Goal: Task Accomplishment & Management: Manage account settings

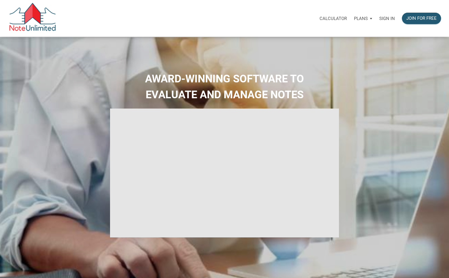
select select
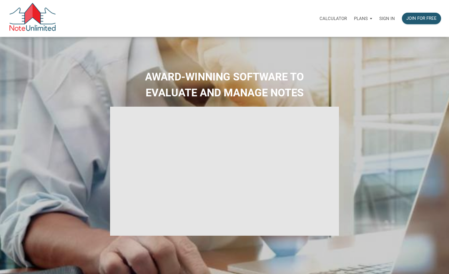
type input "Introduction to new features"
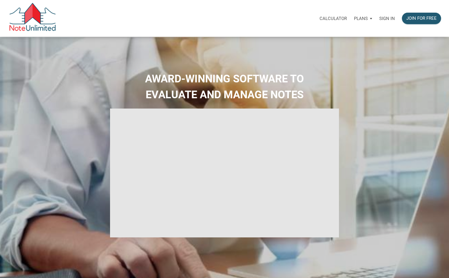
select select
click at [388, 21] on p "Sign in" at bounding box center [387, 18] width 16 height 5
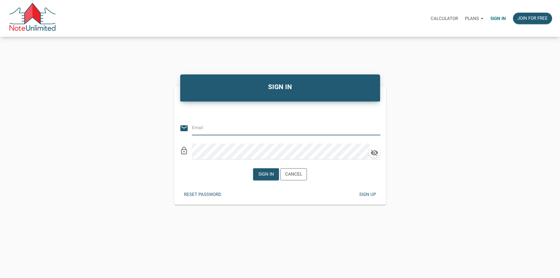
click at [212, 131] on input "email" at bounding box center [282, 127] width 180 height 13
type input "[PERSON_NAME][EMAIL_ADDRESS][DOMAIN_NAME]"
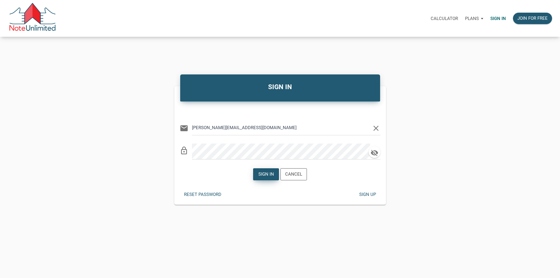
click at [266, 177] on div "Sign in" at bounding box center [267, 174] width 16 height 7
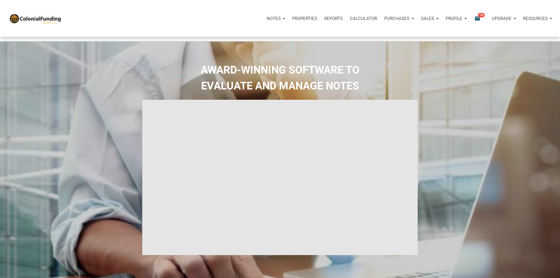
type input "Introduction to new features"
select select
click at [453, 19] on icon "email" at bounding box center [477, 18] width 7 height 7
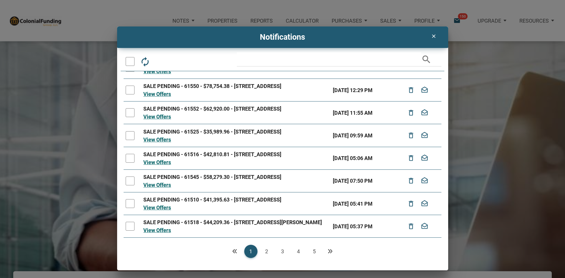
scroll to position [116, 0]
click at [265, 252] on link "2" at bounding box center [266, 251] width 13 height 13
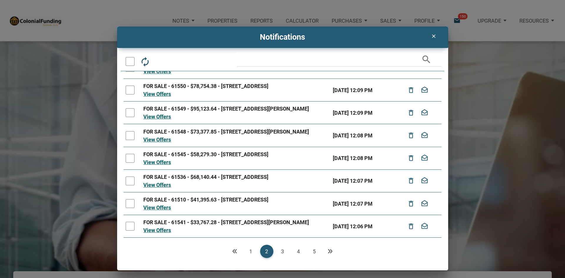
scroll to position [94, 0]
click at [283, 251] on link "3" at bounding box center [282, 251] width 13 height 13
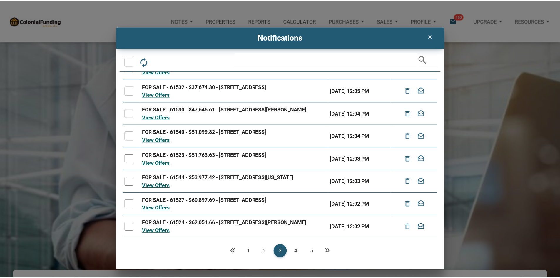
scroll to position [59, 0]
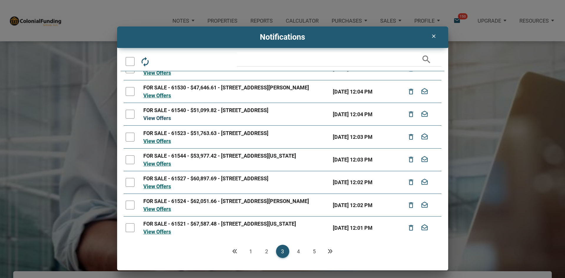
click at [160, 121] on link "View Offers" at bounding box center [157, 118] width 28 height 6
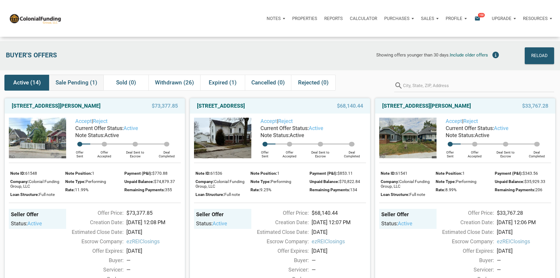
click at [70, 83] on span "Sale Pending (1)" at bounding box center [77, 82] width 42 height 7
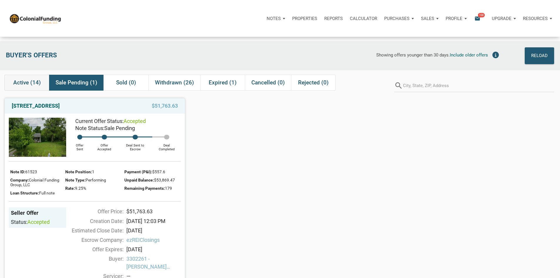
click at [29, 86] on span "Active (14)" at bounding box center [27, 82] width 28 height 7
